Goal: Information Seeking & Learning: Check status

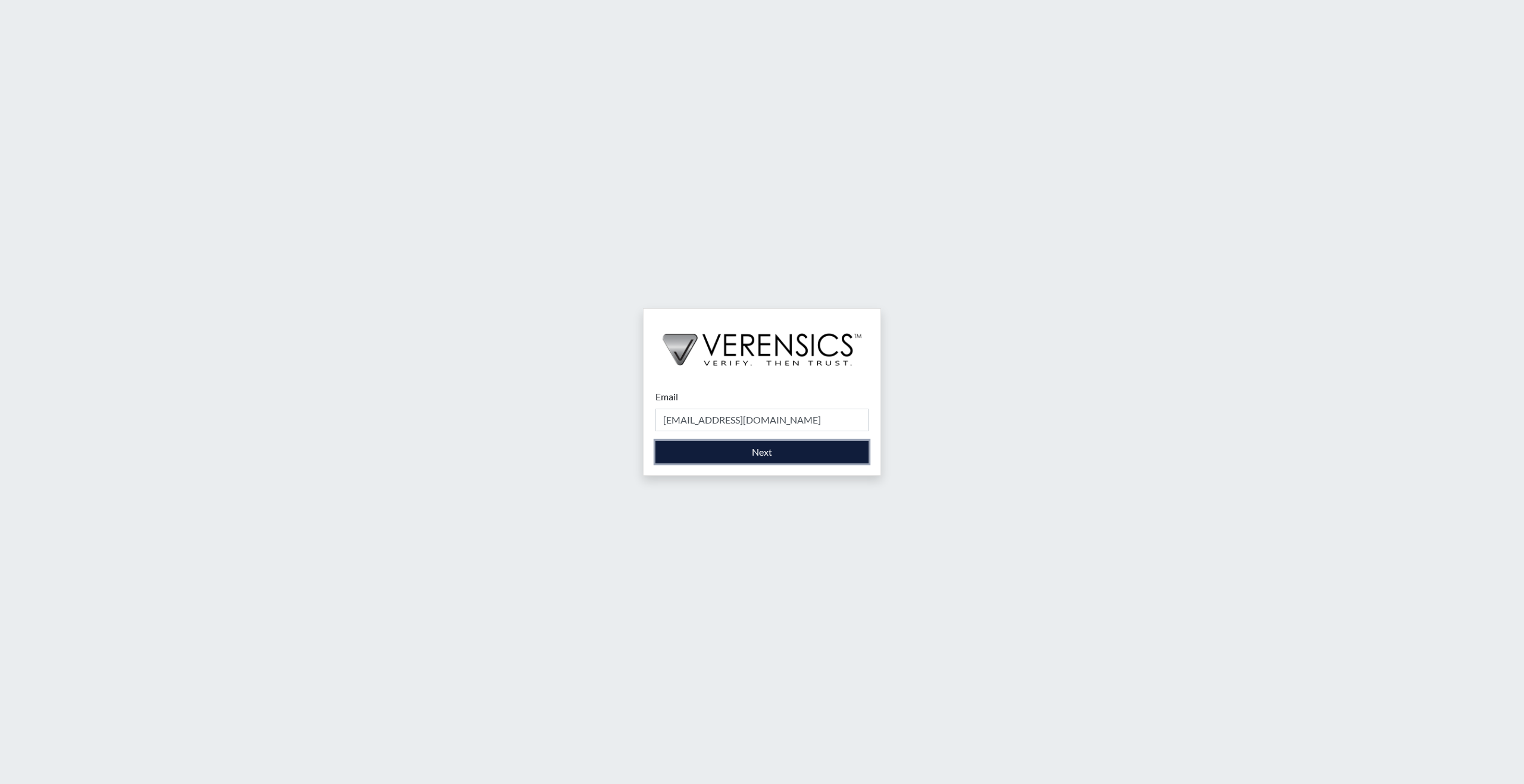
click at [763, 448] on button "Next" at bounding box center [761, 452] width 213 height 23
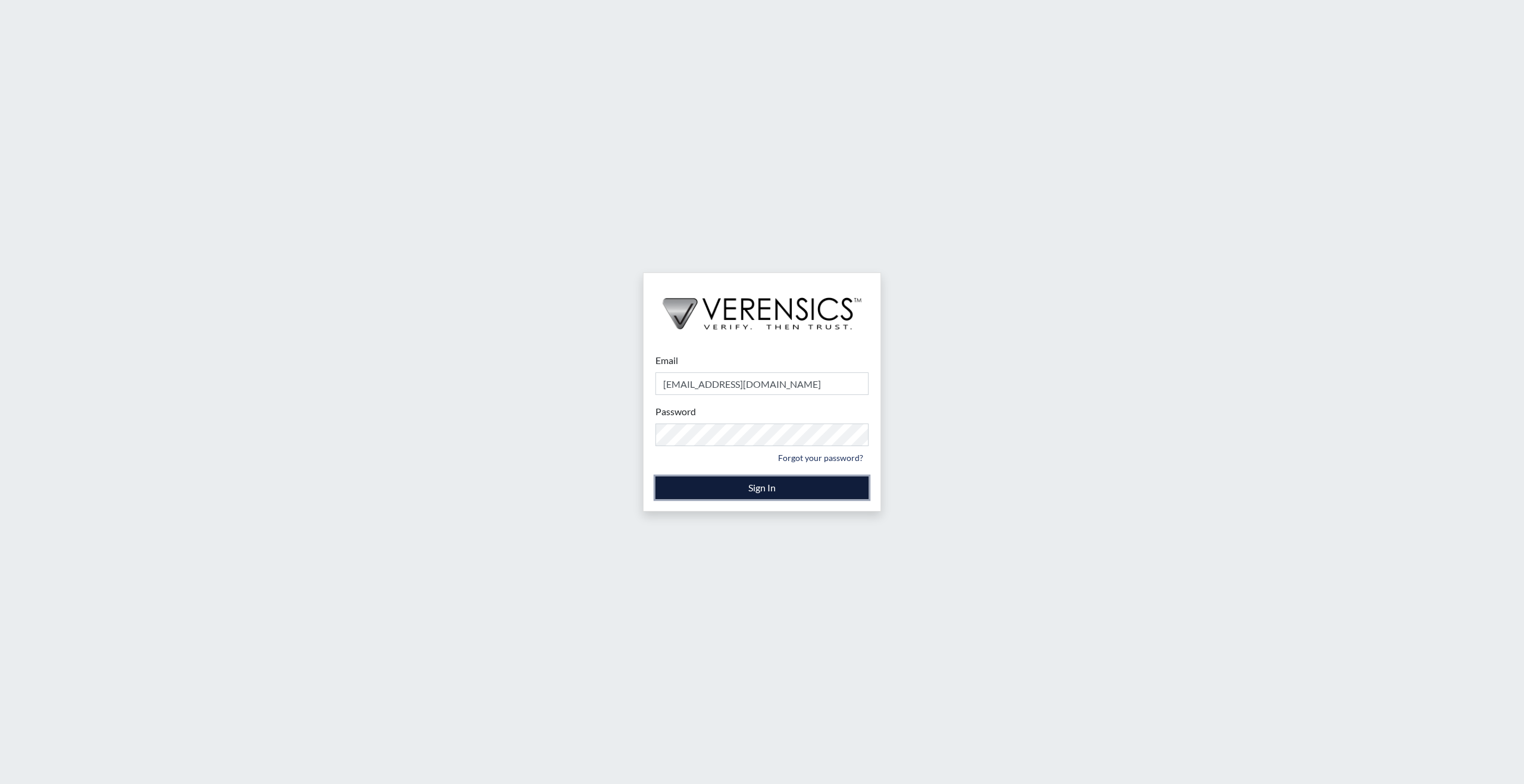
click at [759, 485] on button "Sign In" at bounding box center [761, 487] width 213 height 23
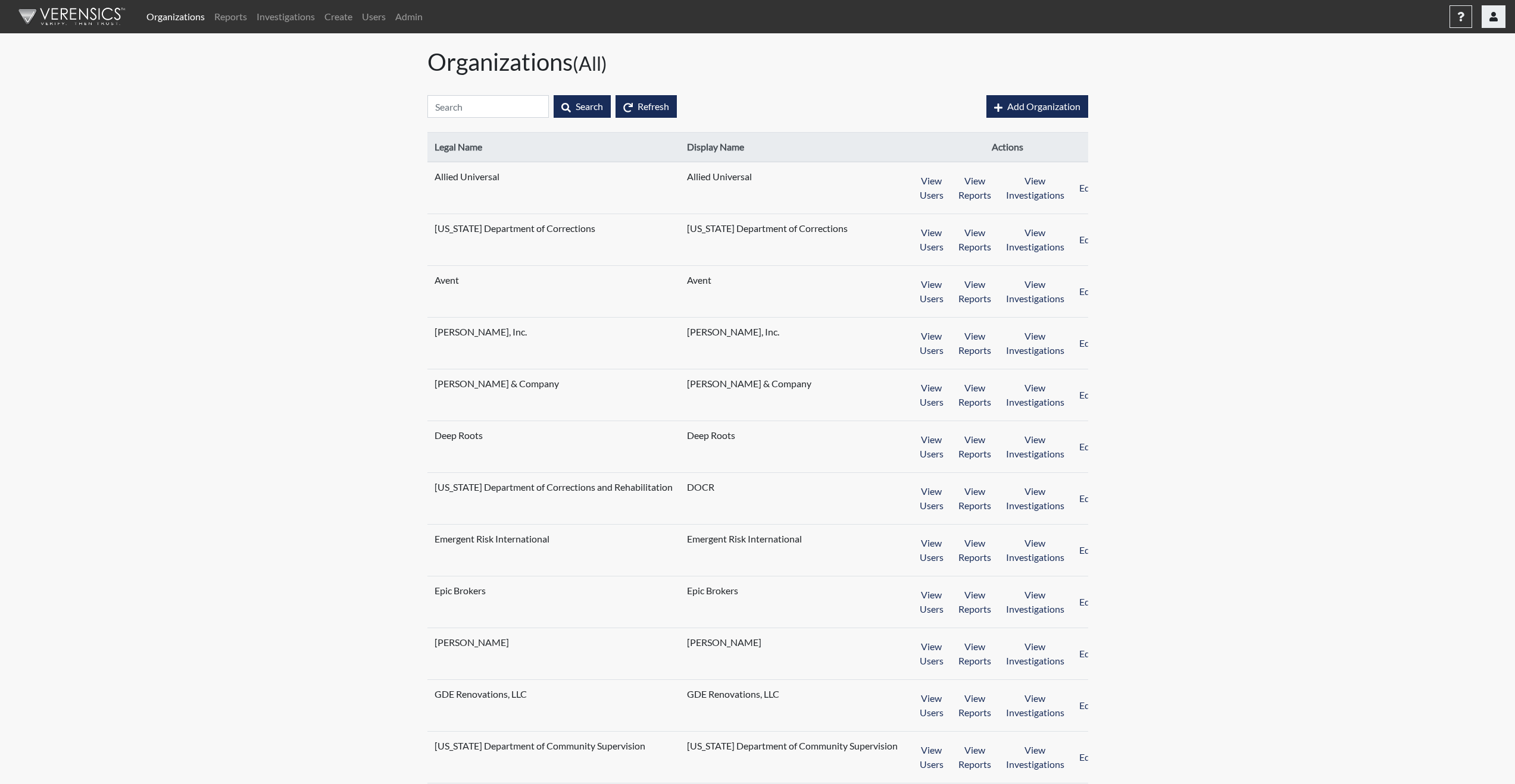
click at [1495, 22] on button "button" at bounding box center [1494, 16] width 24 height 23
click at [228, 19] on link "Reports" at bounding box center [231, 17] width 42 height 24
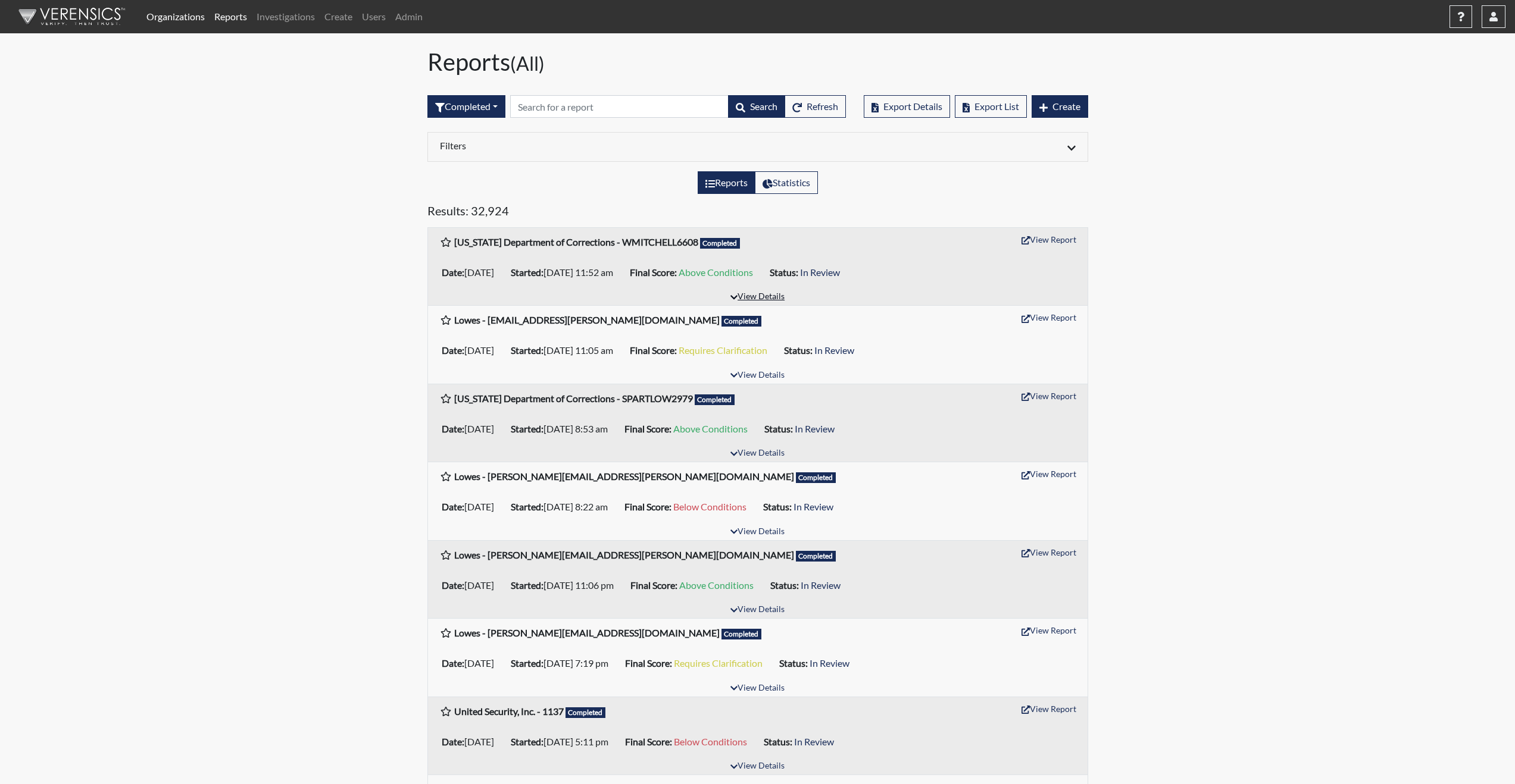
click at [766, 297] on button "View Details" at bounding box center [757, 297] width 65 height 16
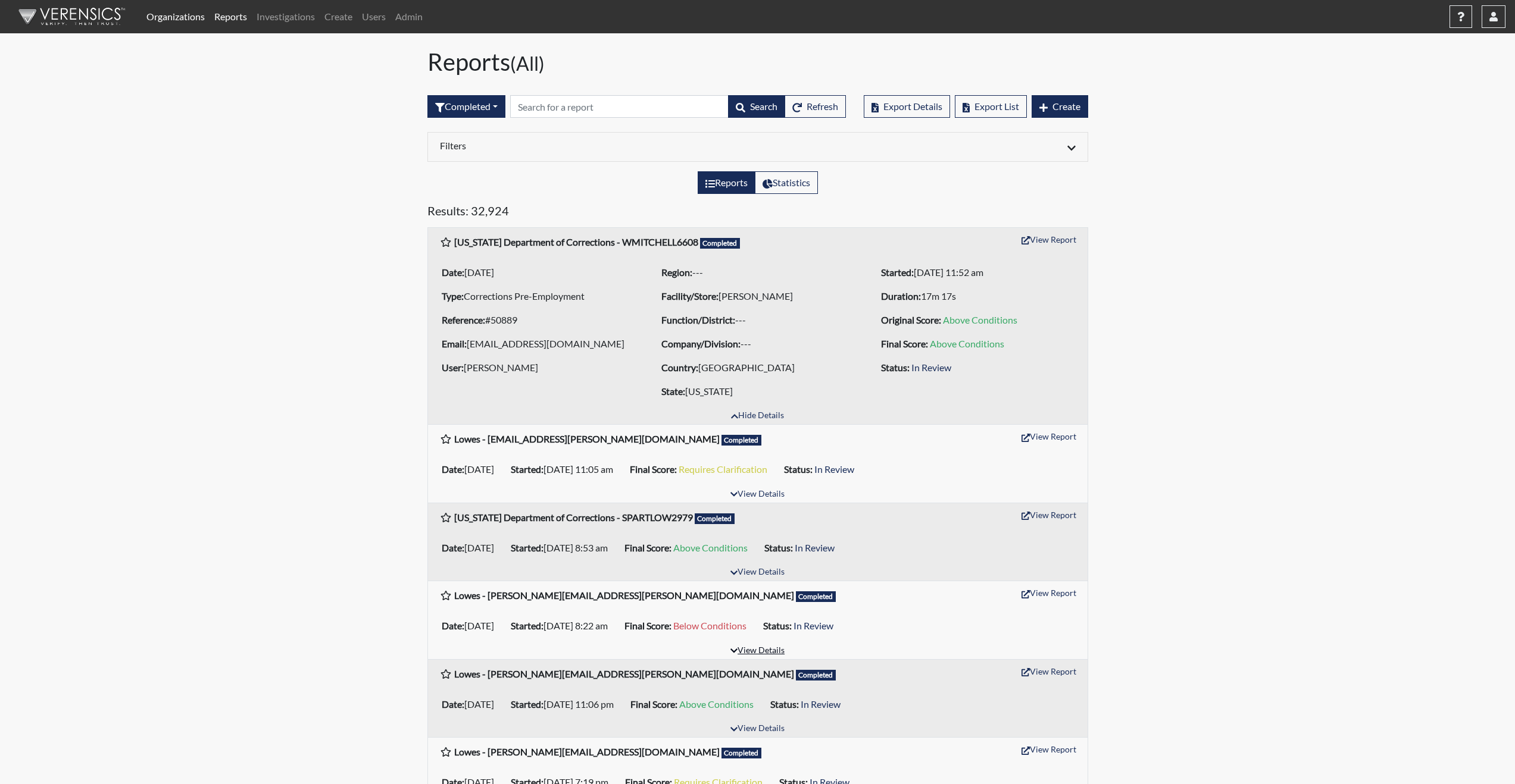
click at [755, 649] on button "View Details" at bounding box center [757, 651] width 65 height 16
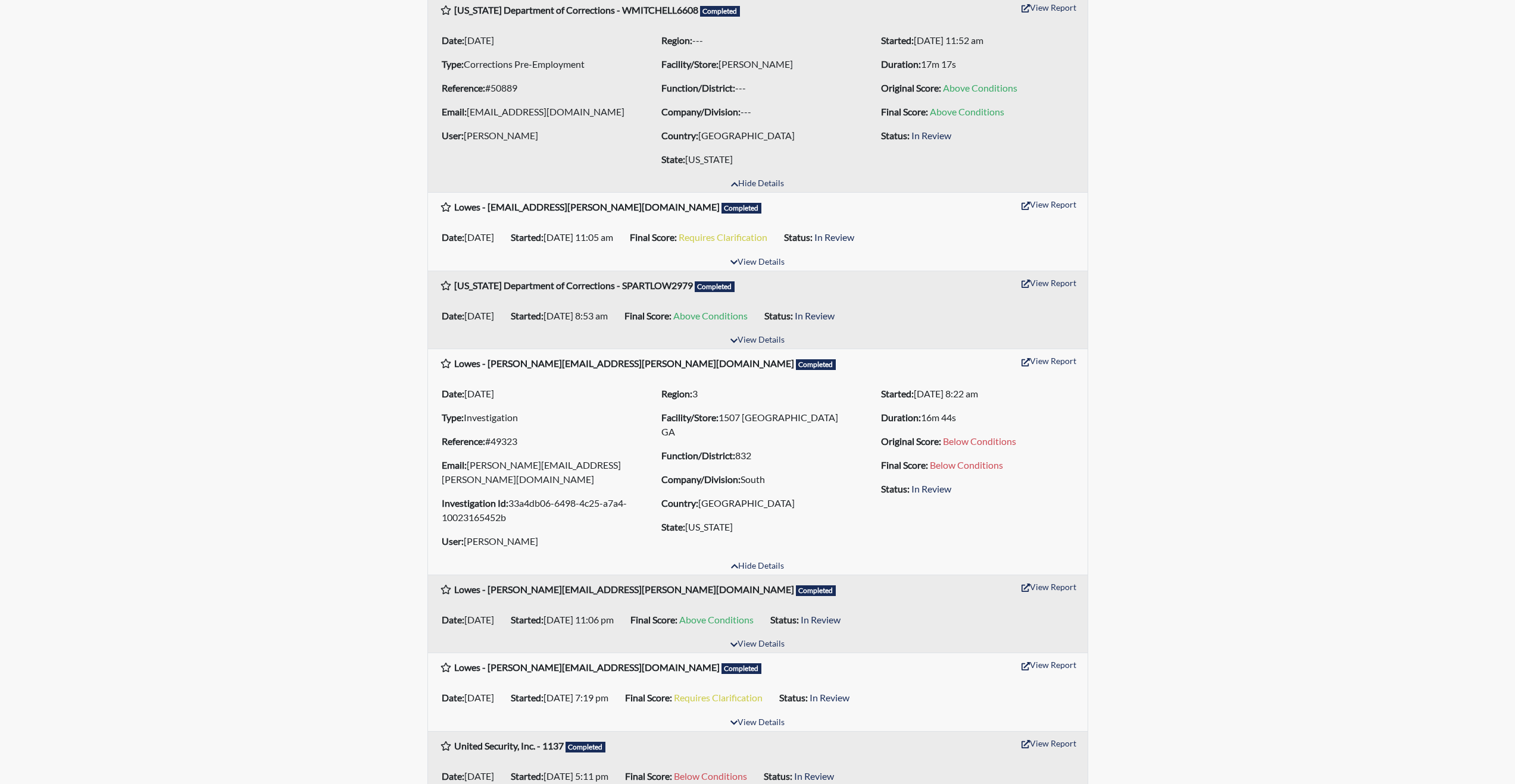
scroll to position [238, 0]
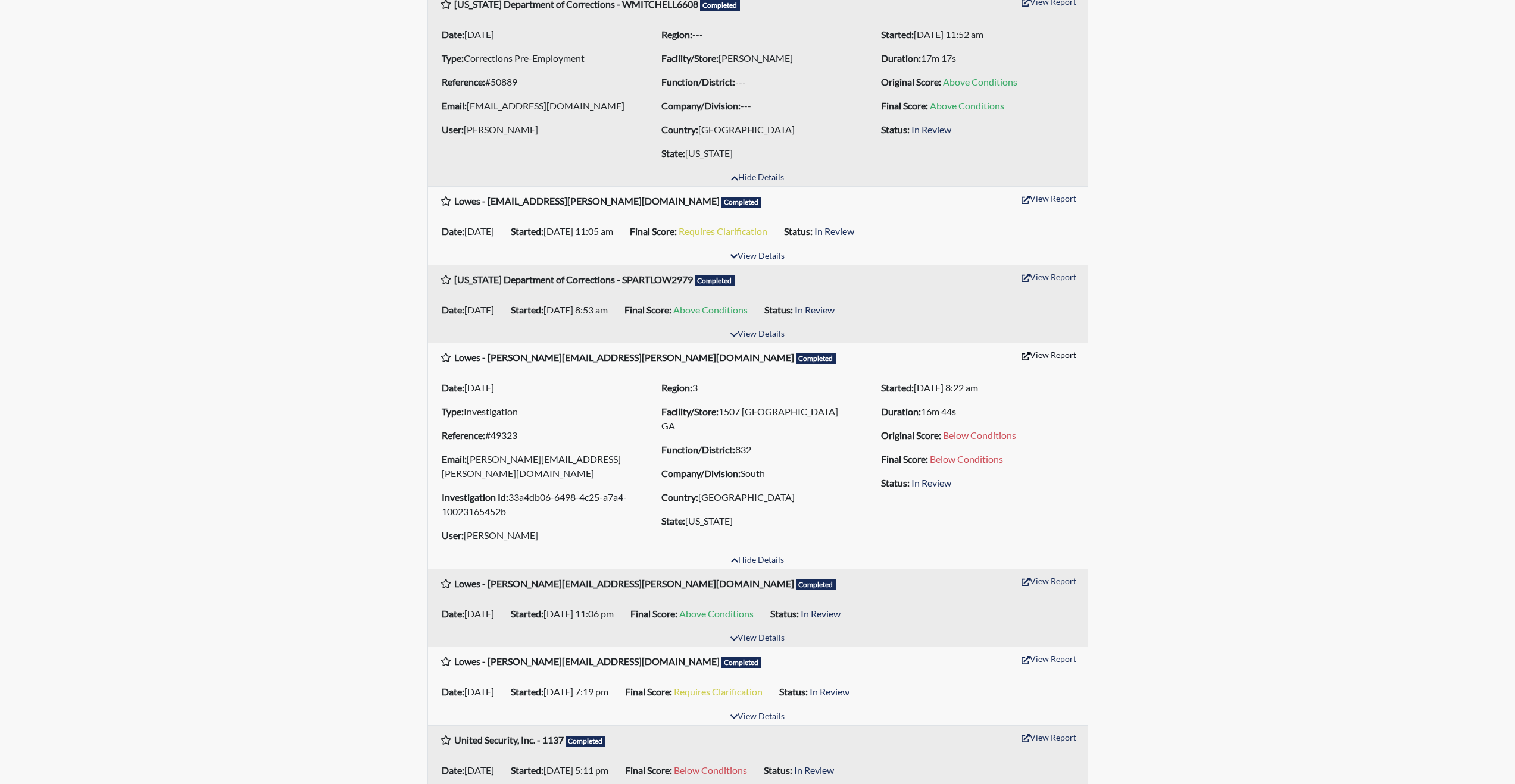
click at [1053, 355] on button "View Report" at bounding box center [1049, 355] width 65 height 19
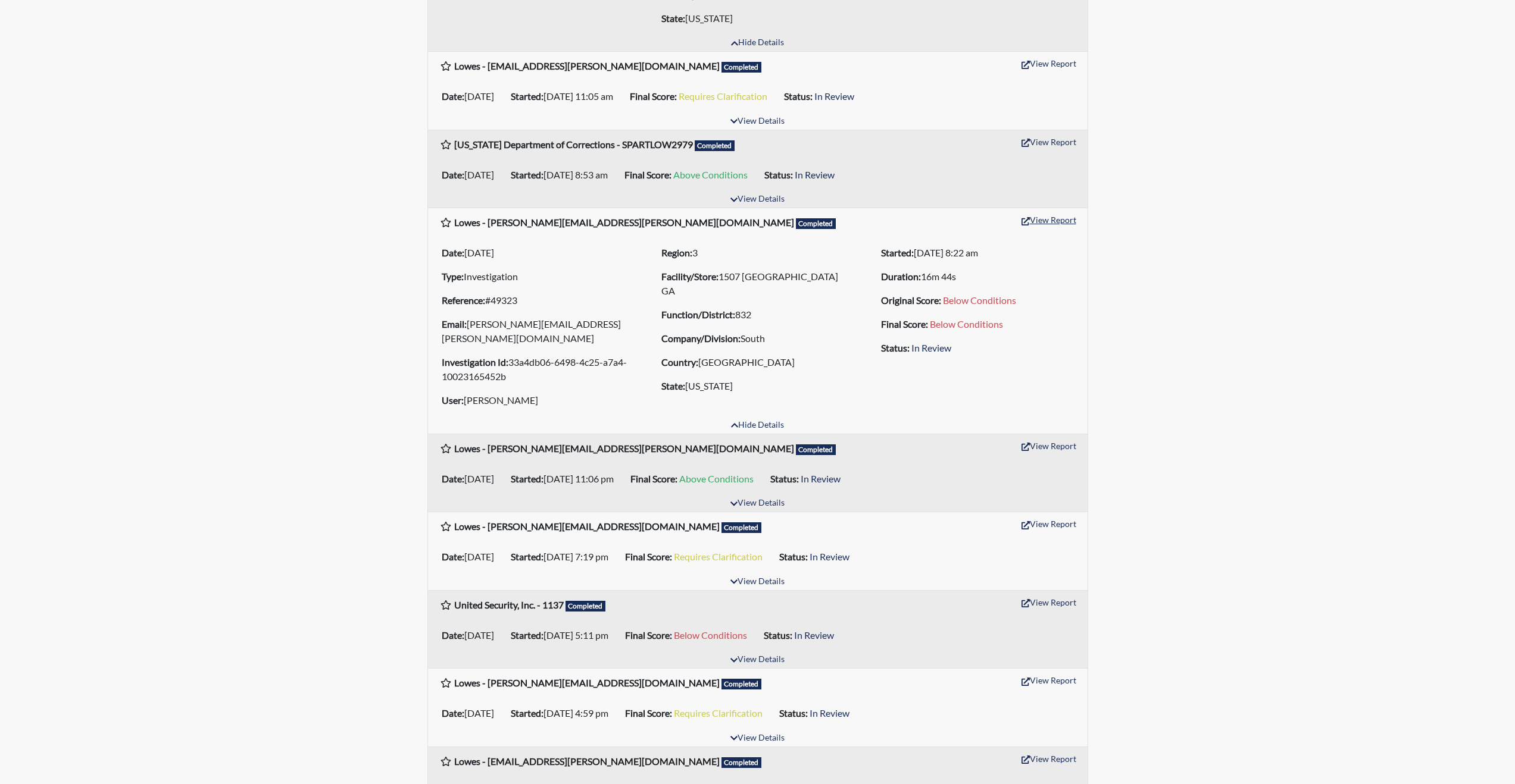
scroll to position [536, 0]
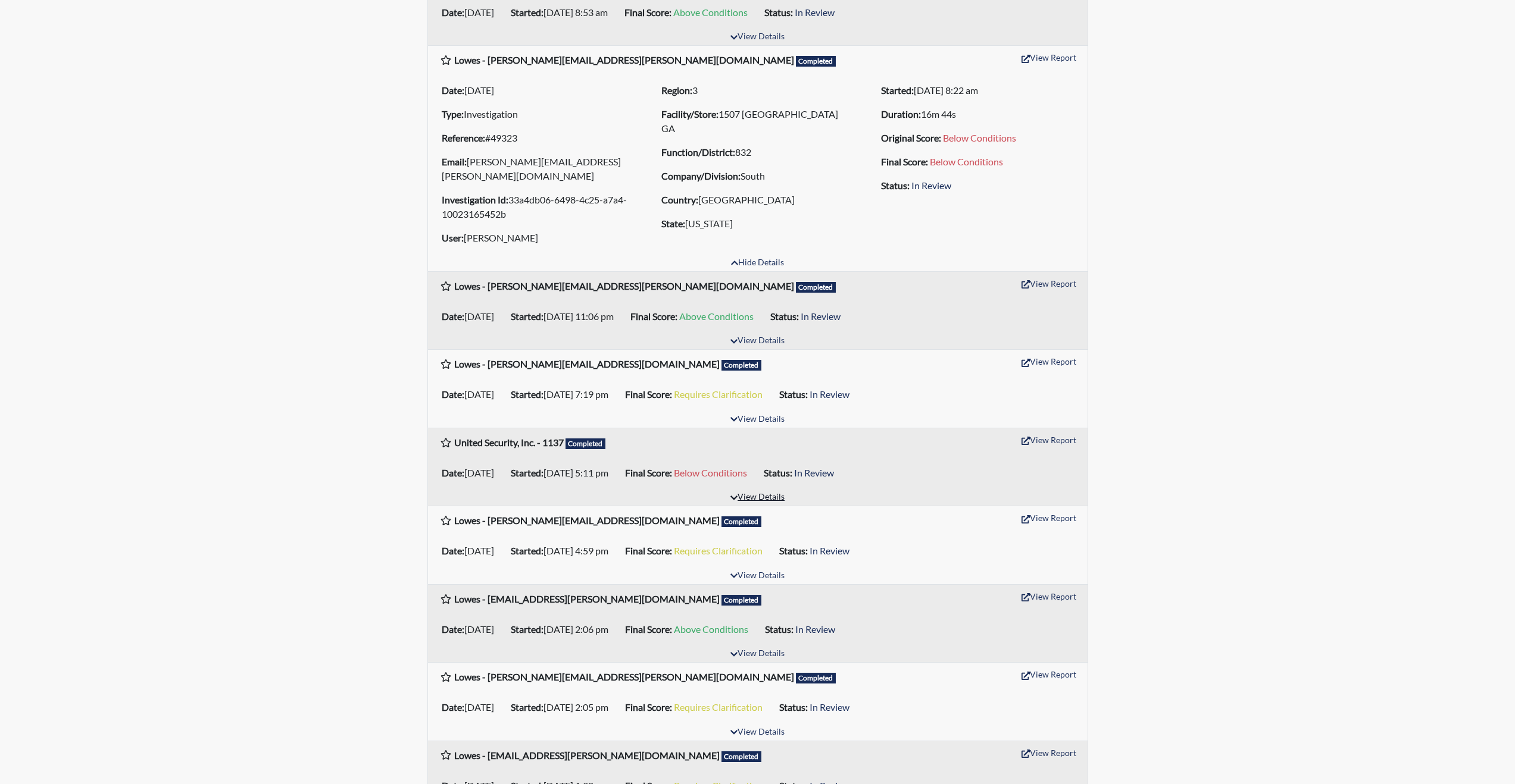
click at [750, 490] on button "View Details" at bounding box center [757, 498] width 65 height 16
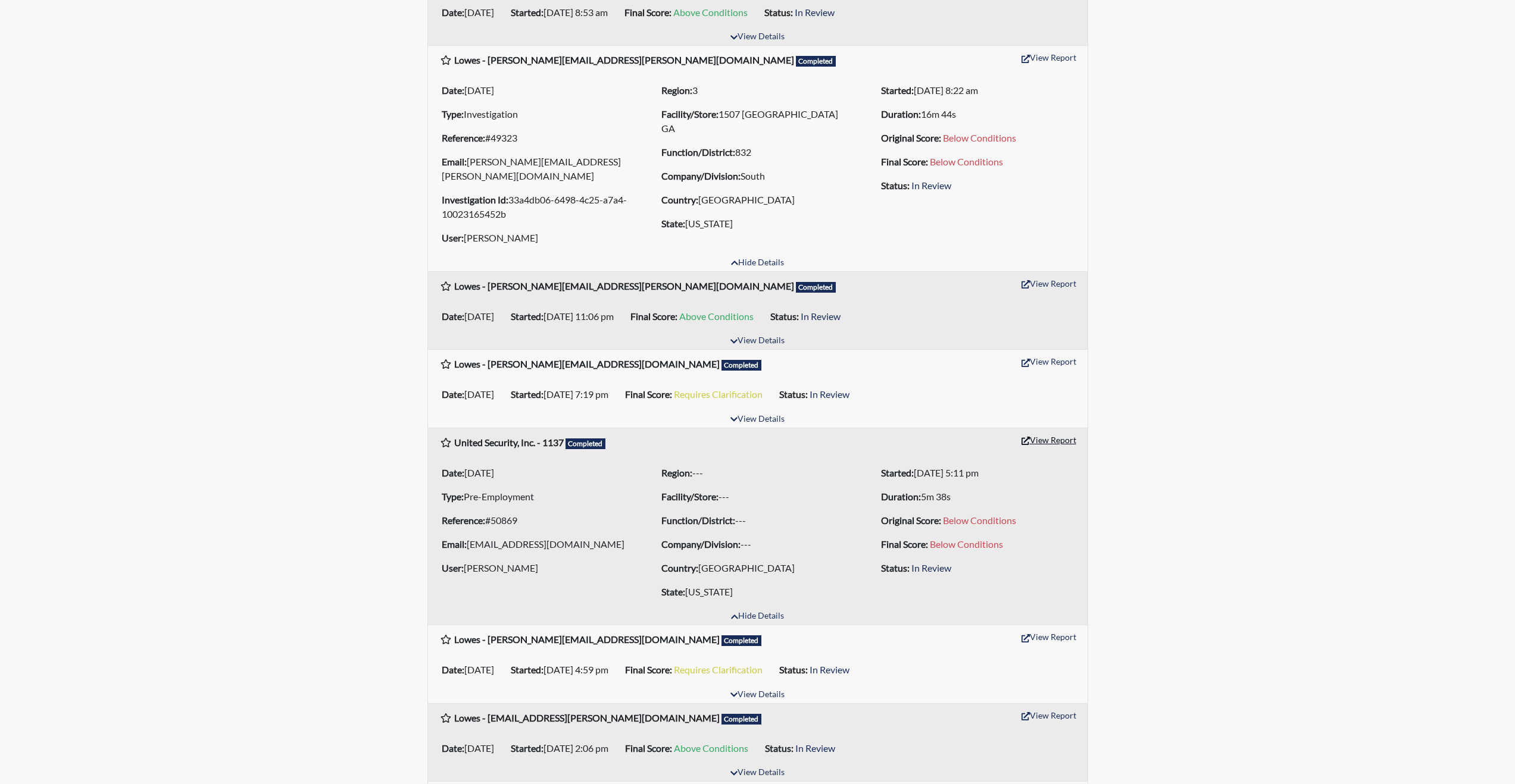
click at [1049, 431] on button "View Report" at bounding box center [1049, 440] width 65 height 19
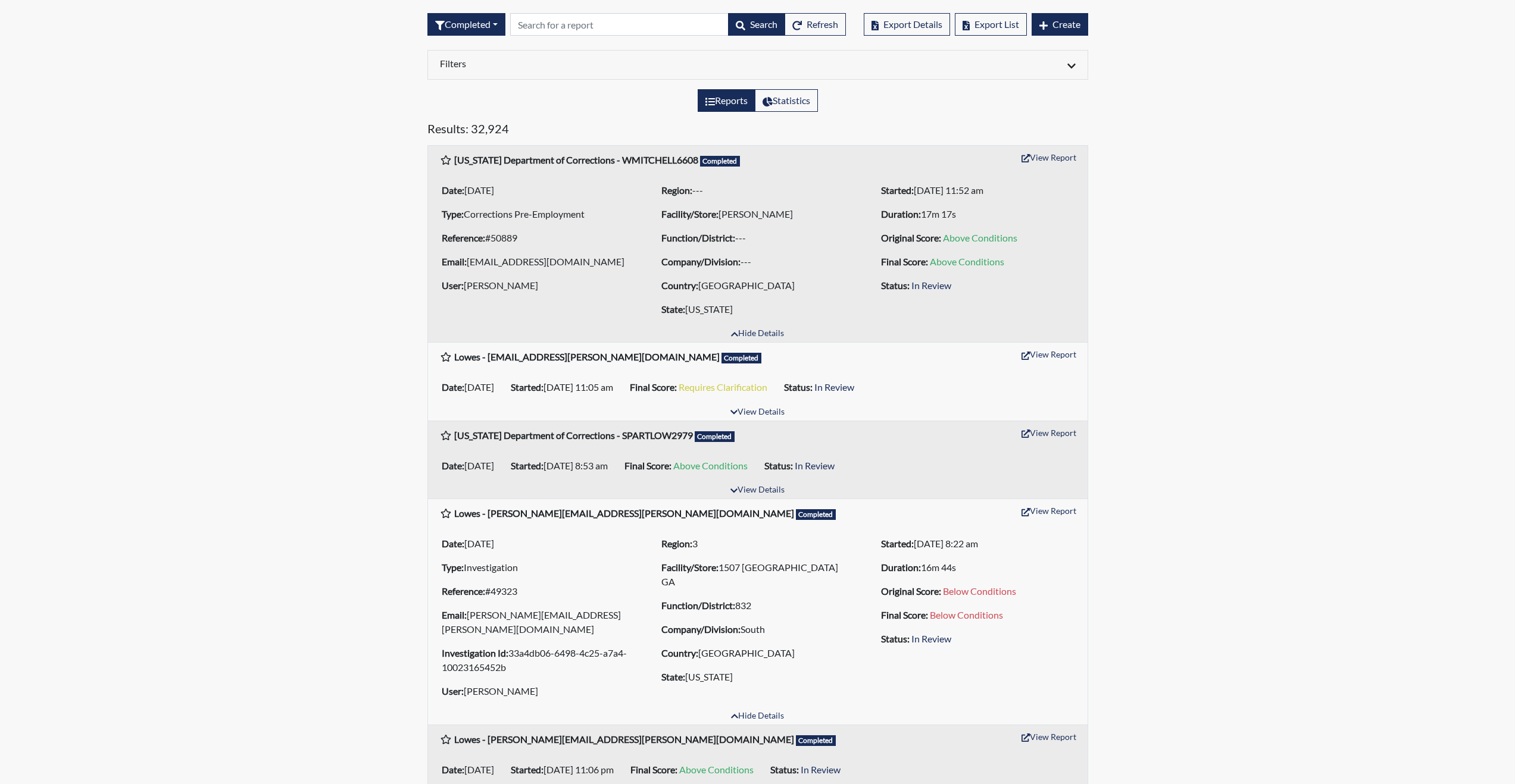
scroll to position [0, 0]
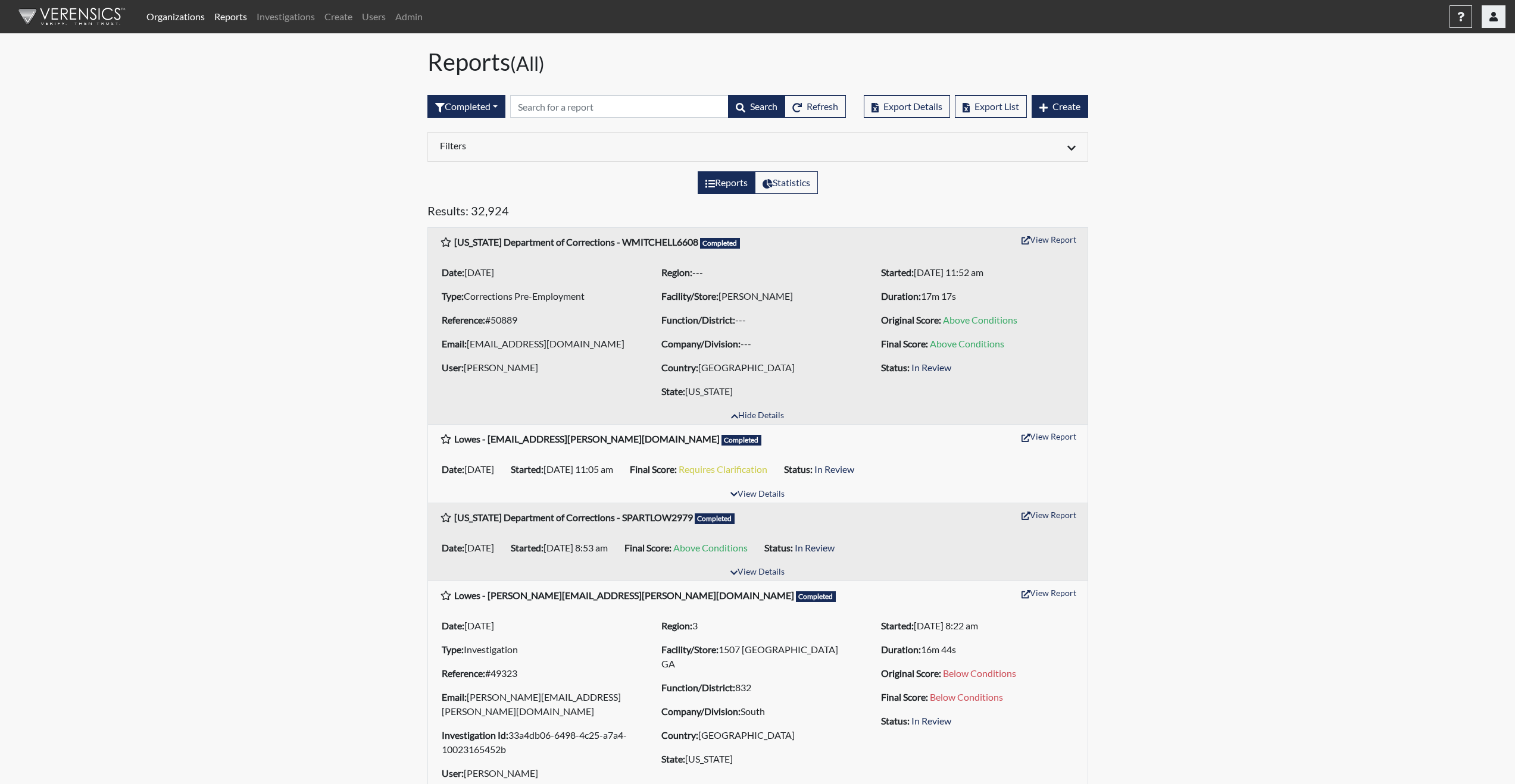
click at [1490, 19] on icon "button" at bounding box center [1494, 16] width 8 height 9
click at [1390, 149] on link "Sign Out" at bounding box center [1412, 145] width 187 height 19
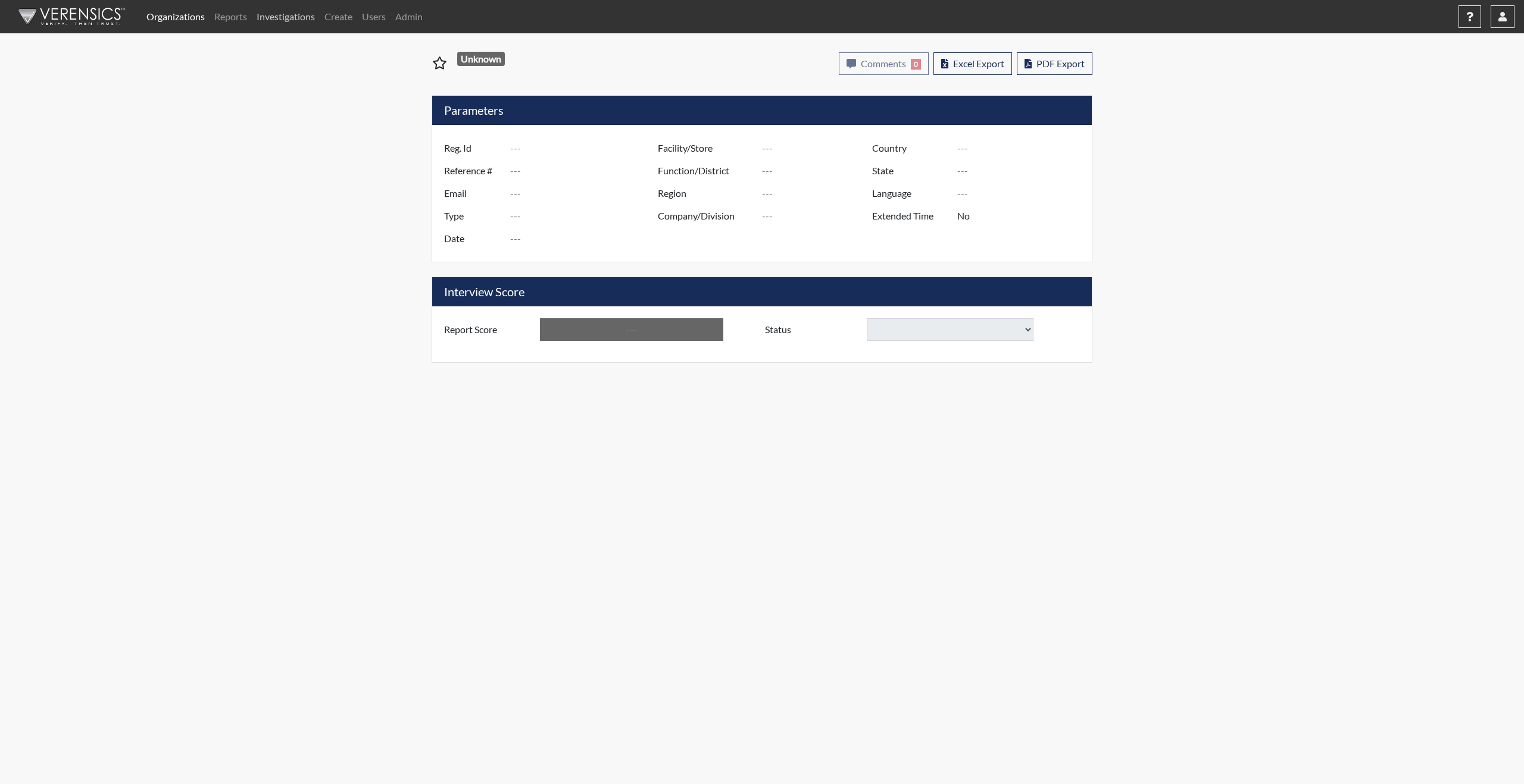
select select
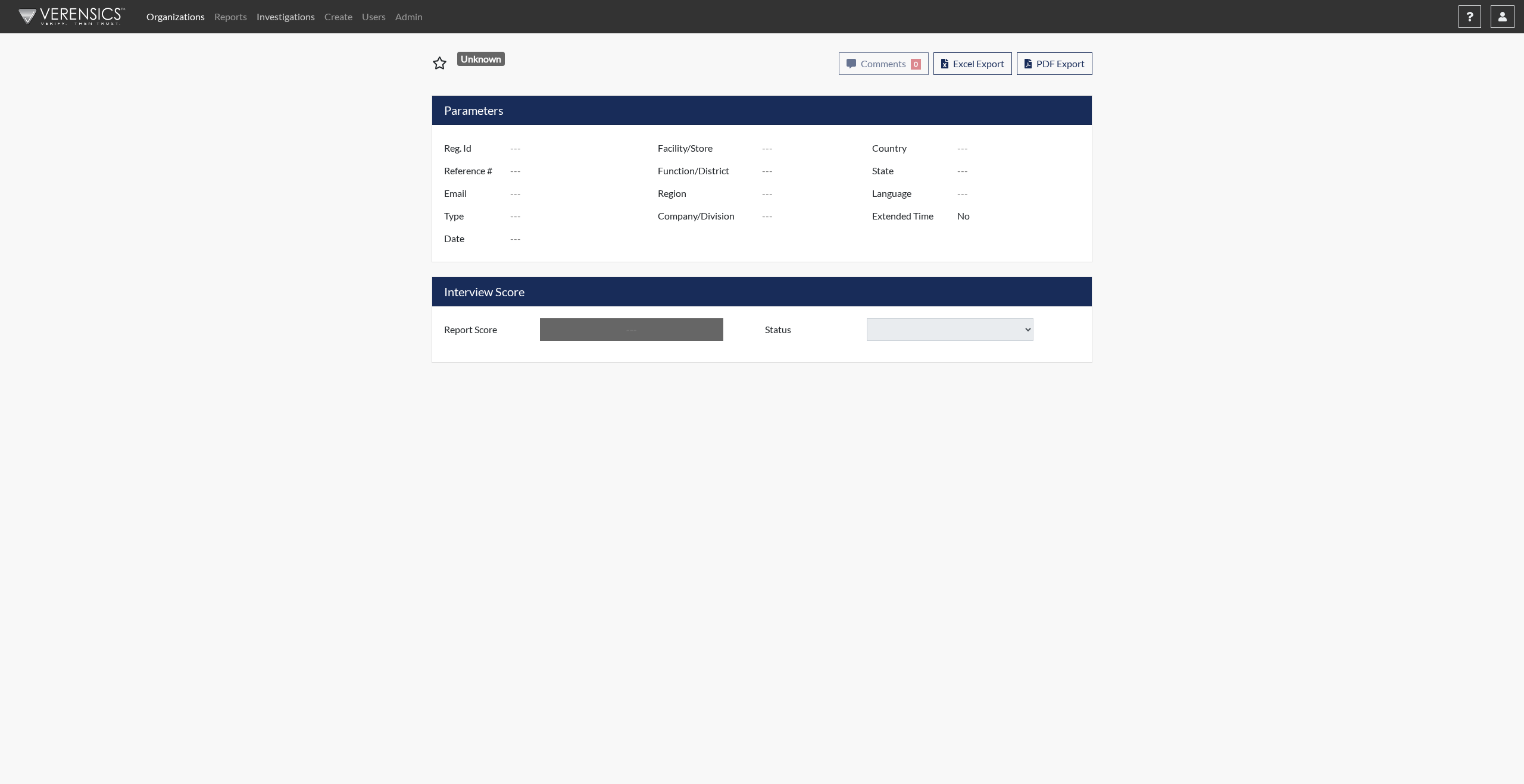
select select
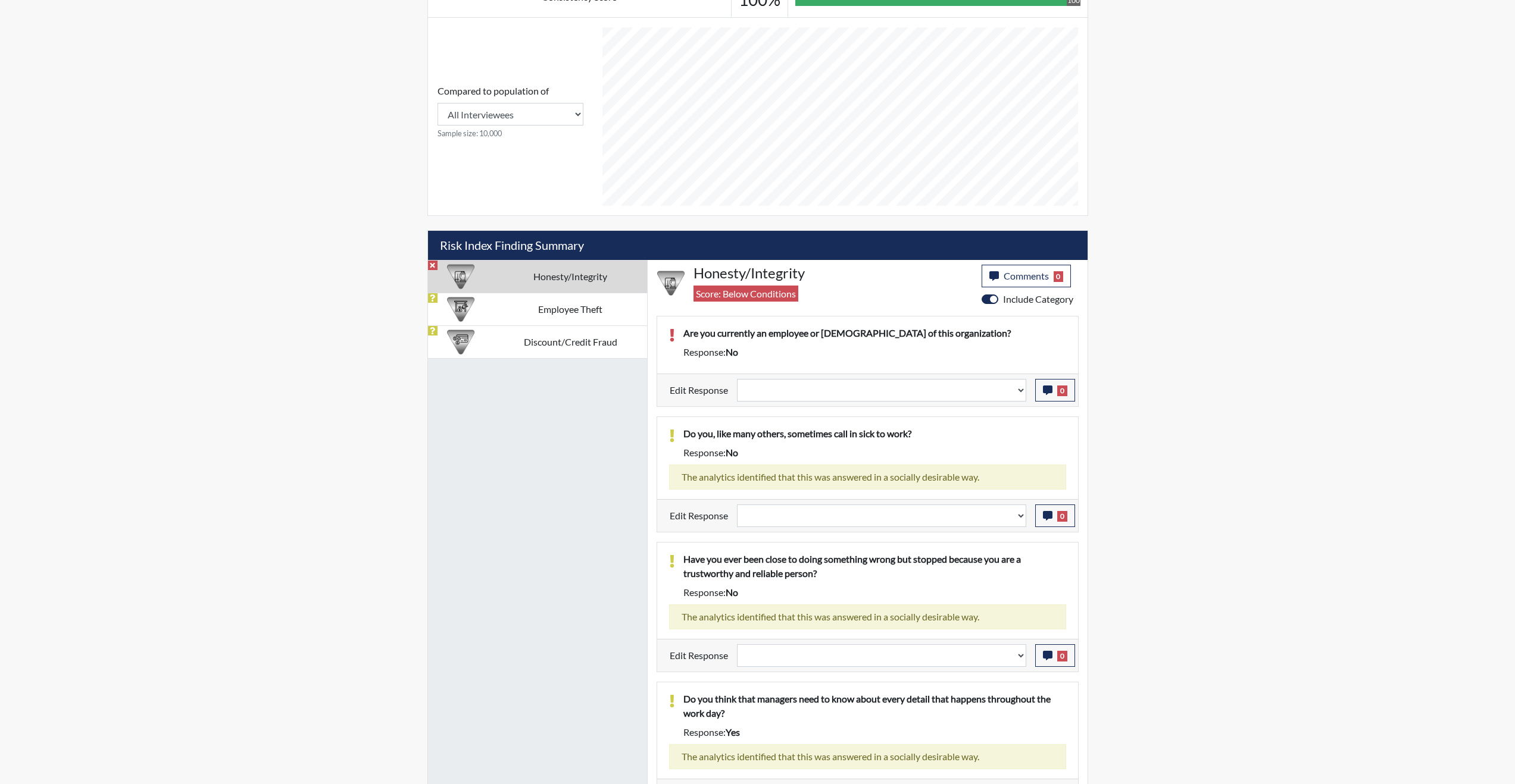
scroll to position [400, 0]
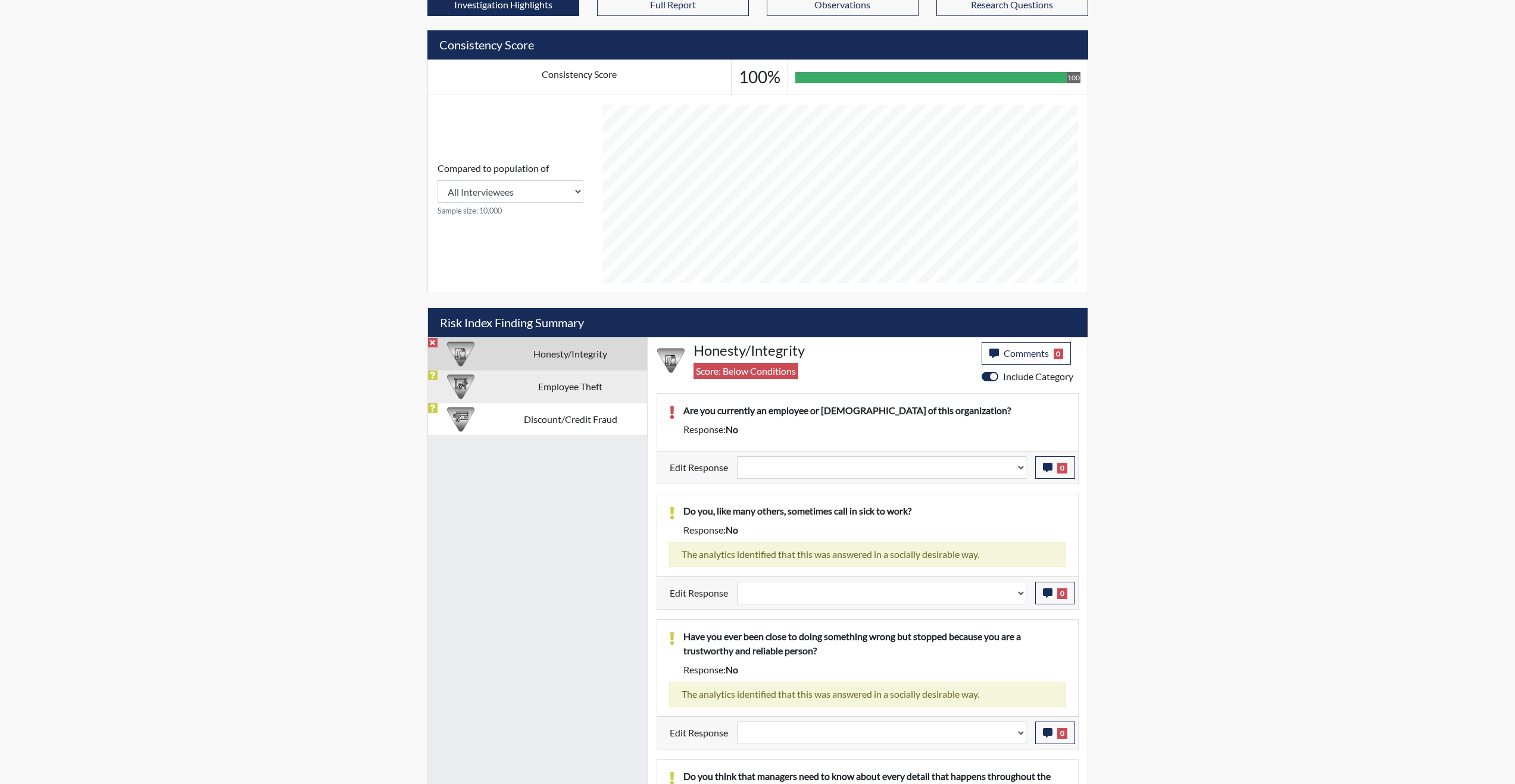
click at [549, 383] on td "Employee Theft" at bounding box center [570, 386] width 153 height 33
select select
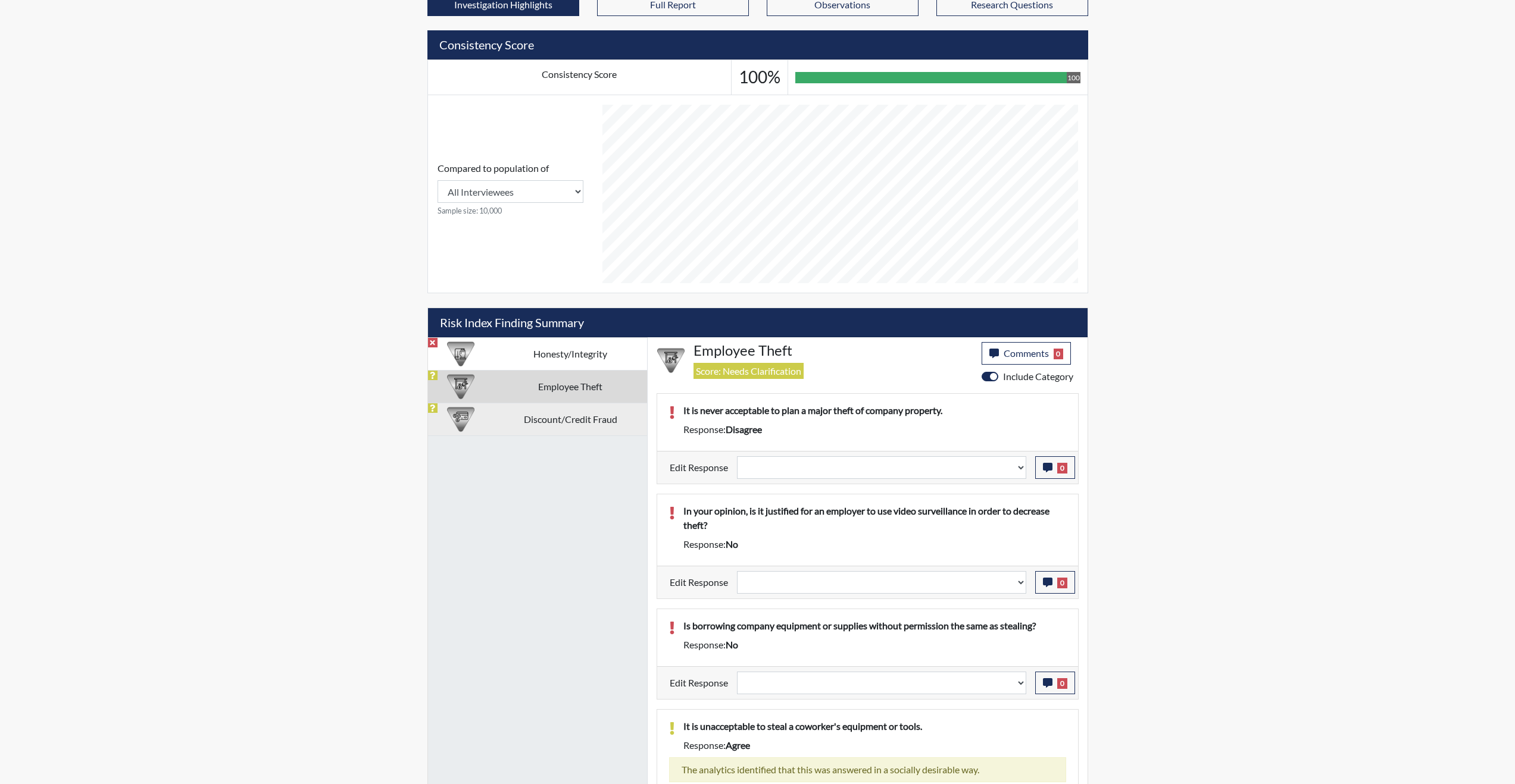
click at [536, 412] on td "Discount/Credit Fraud" at bounding box center [570, 419] width 153 height 33
select select
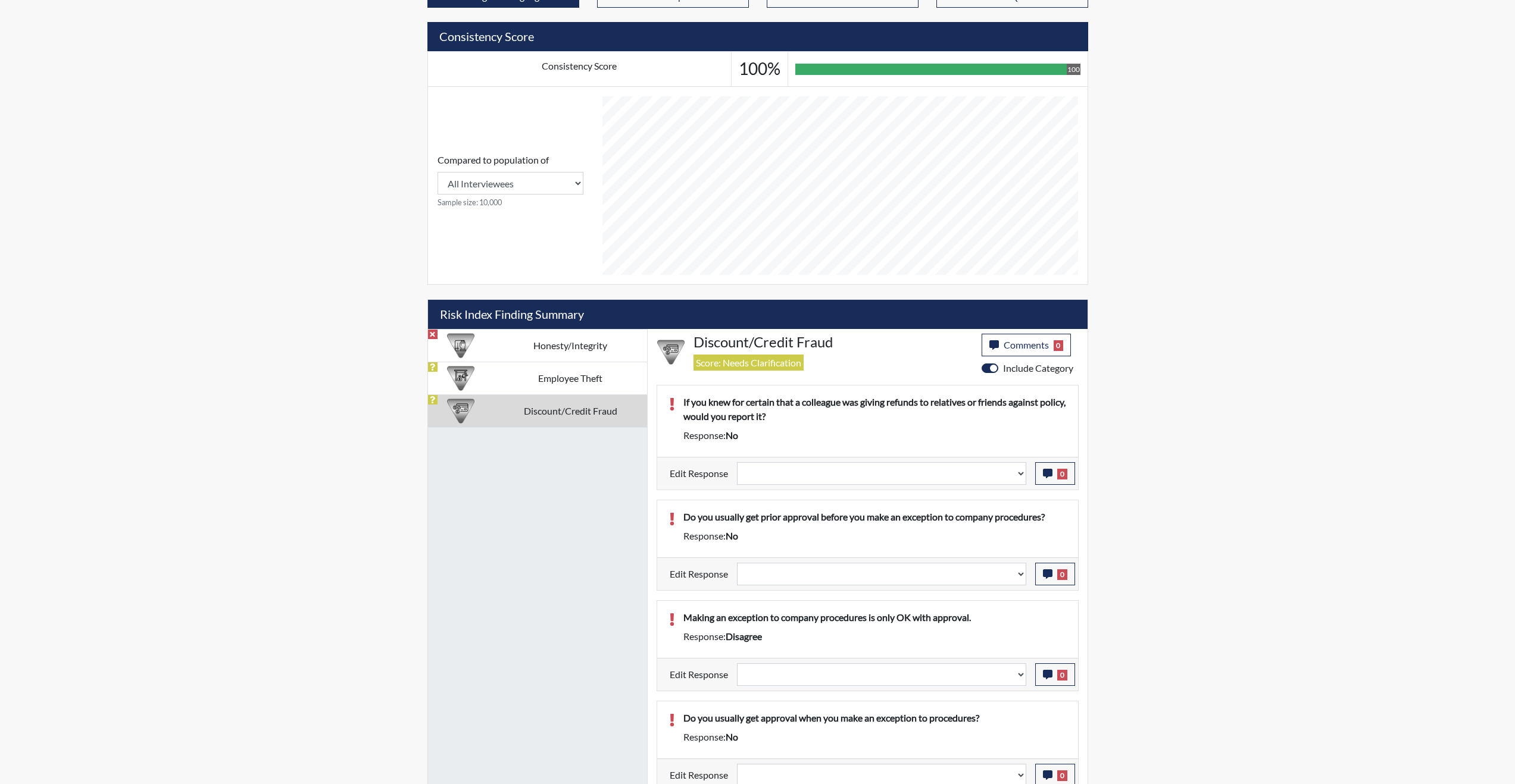
scroll to position [417, 0]
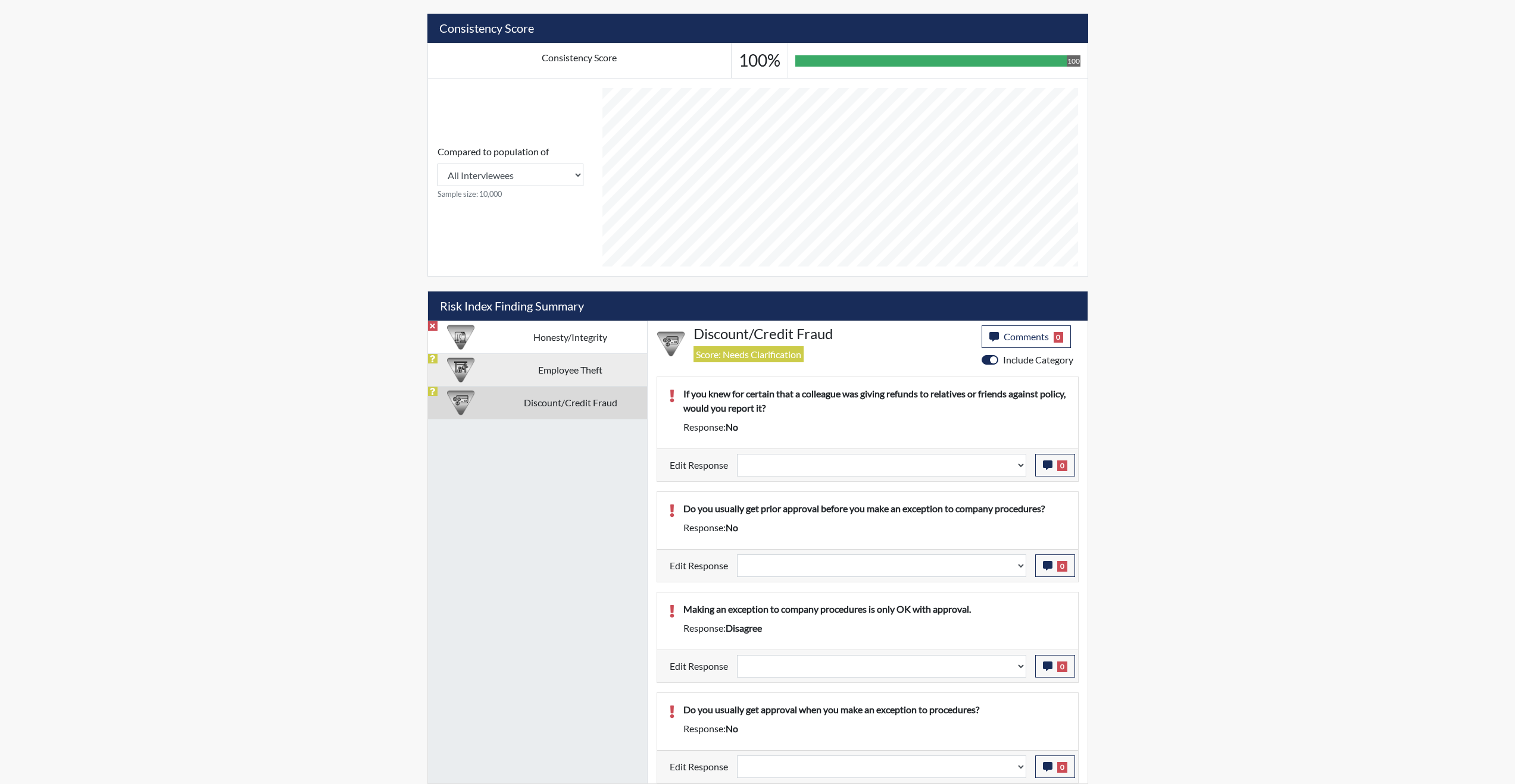
click at [514, 355] on td "Employee Theft" at bounding box center [570, 370] width 153 height 33
select select
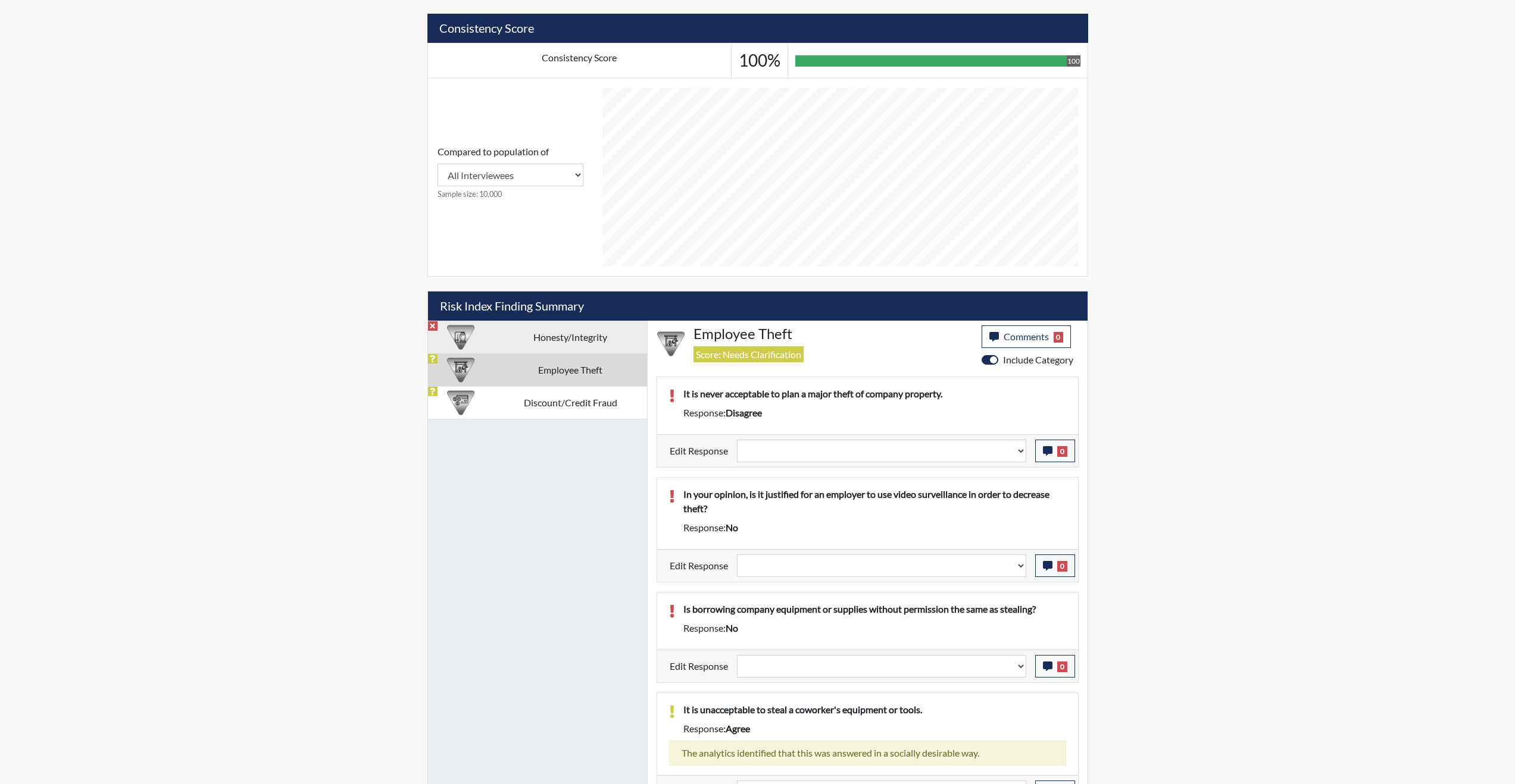
click at [517, 342] on td "Honesty/Integrity" at bounding box center [570, 336] width 153 height 33
select select
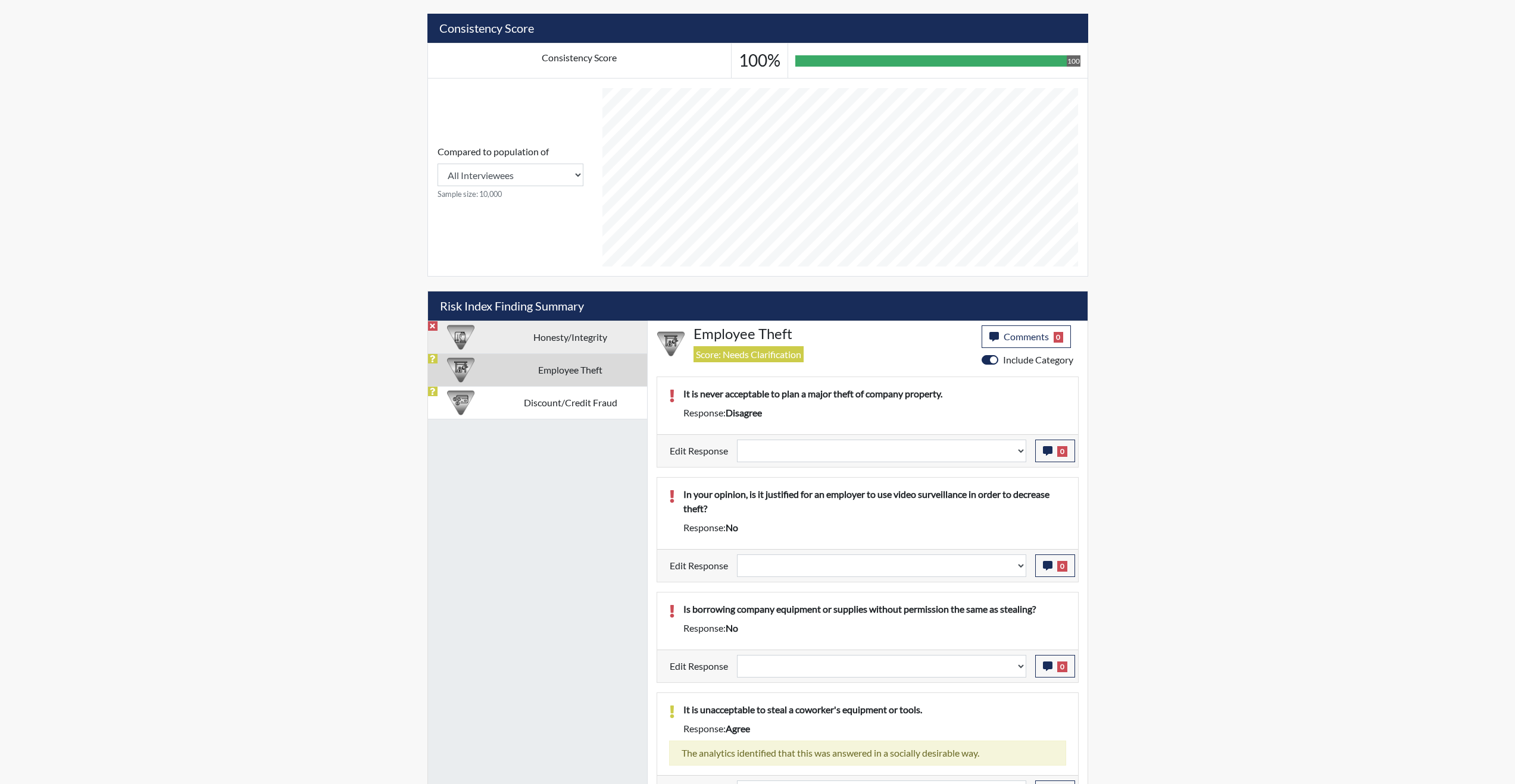
select select
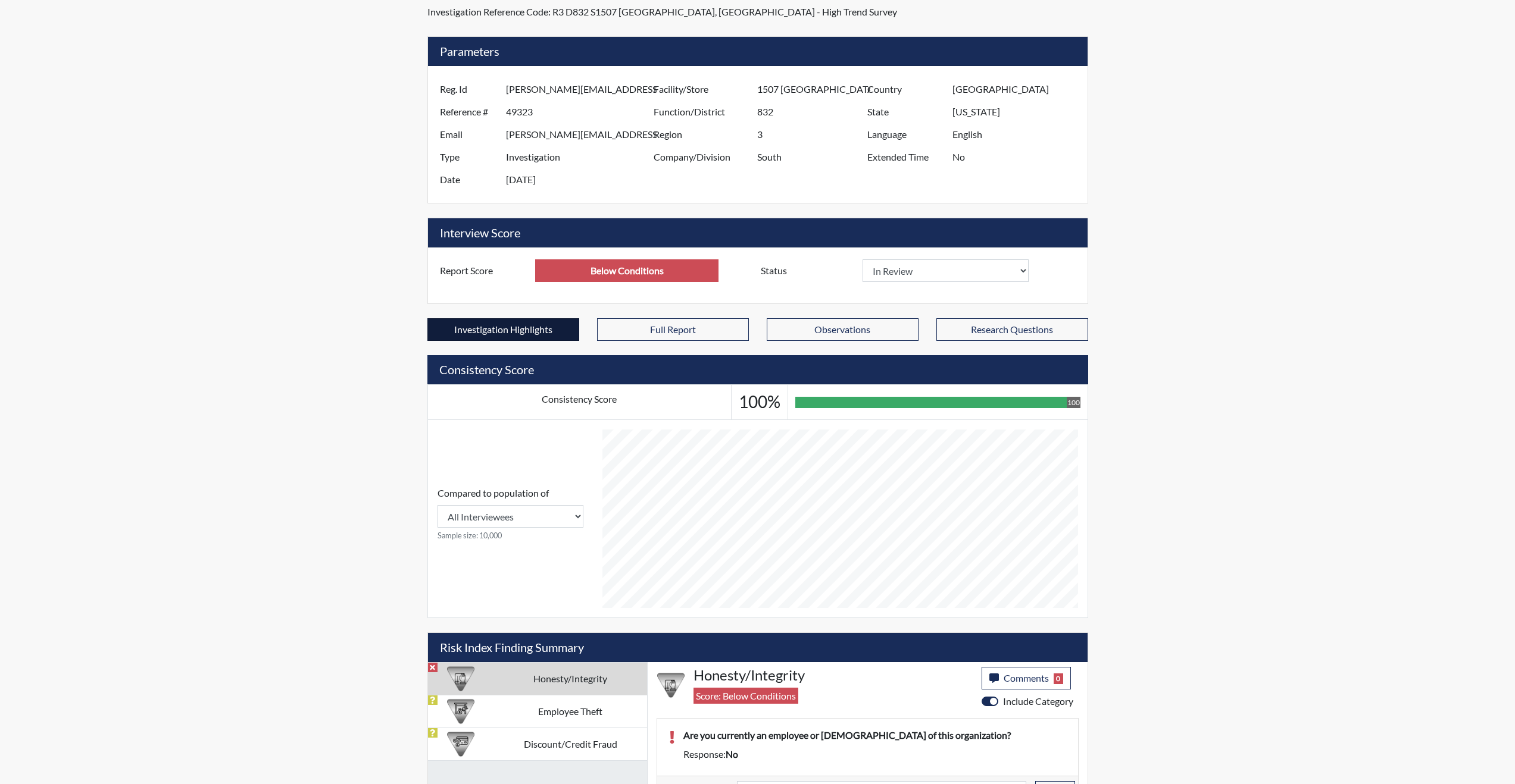
scroll to position [59, 0]
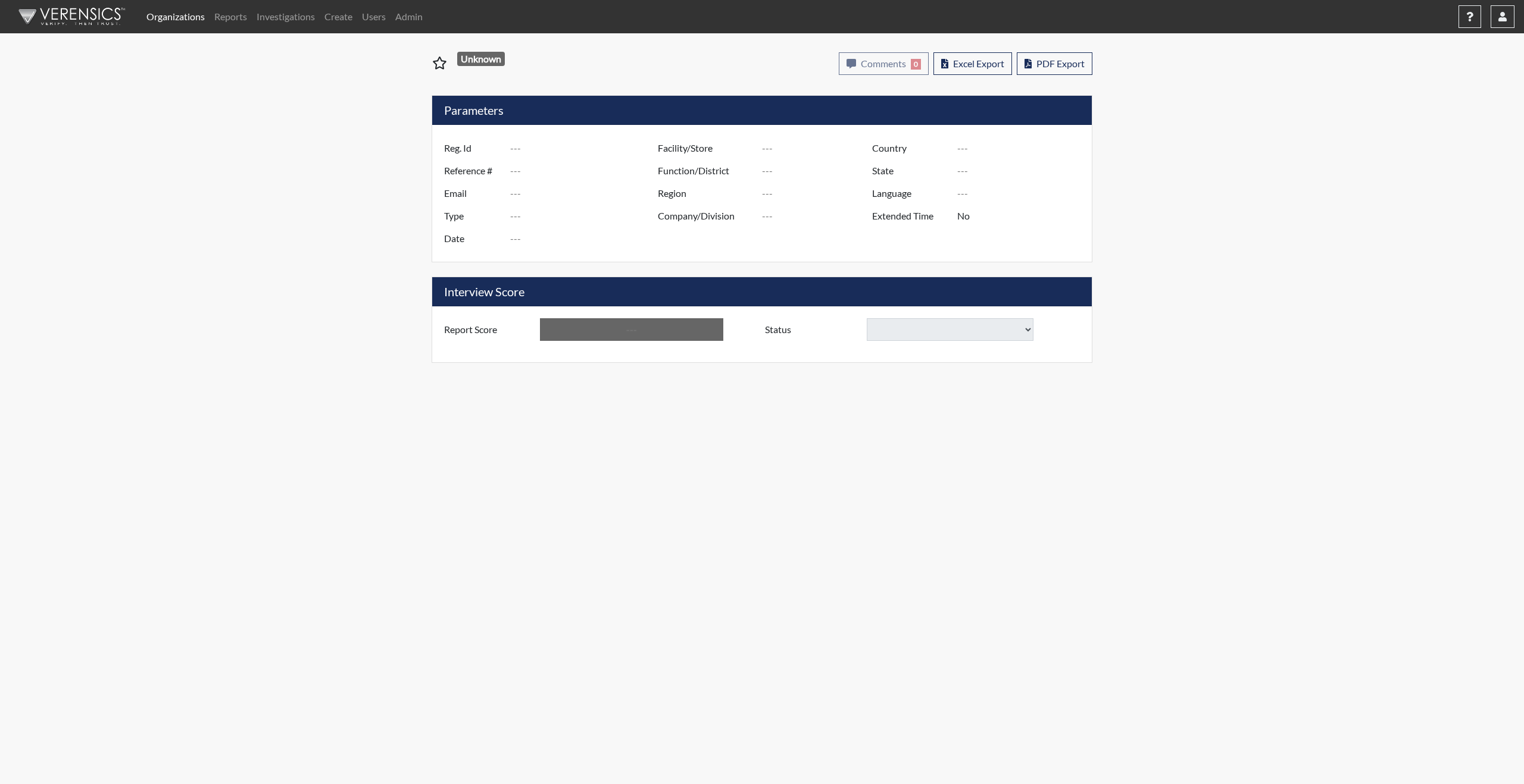
type input "1137"
type input "50869"
type input "[EMAIL_ADDRESS][DOMAIN_NAME]"
type input "Pre-Employment"
type input "Aug 21, 2025"
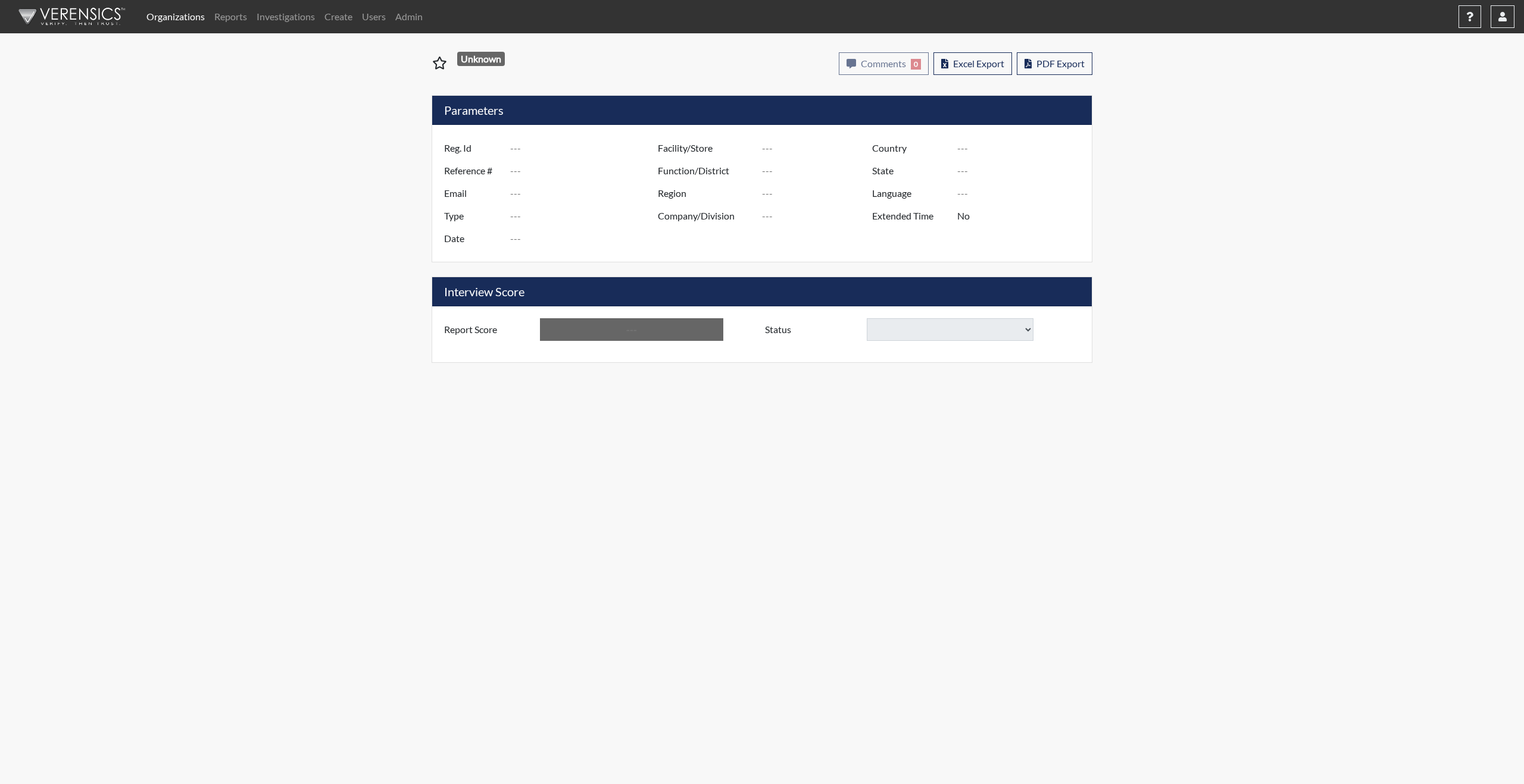
type input "[GEOGRAPHIC_DATA]"
type input "[US_STATE]"
type input "English"
type input "Below Conditions"
